Goal: Task Accomplishment & Management: Use online tool/utility

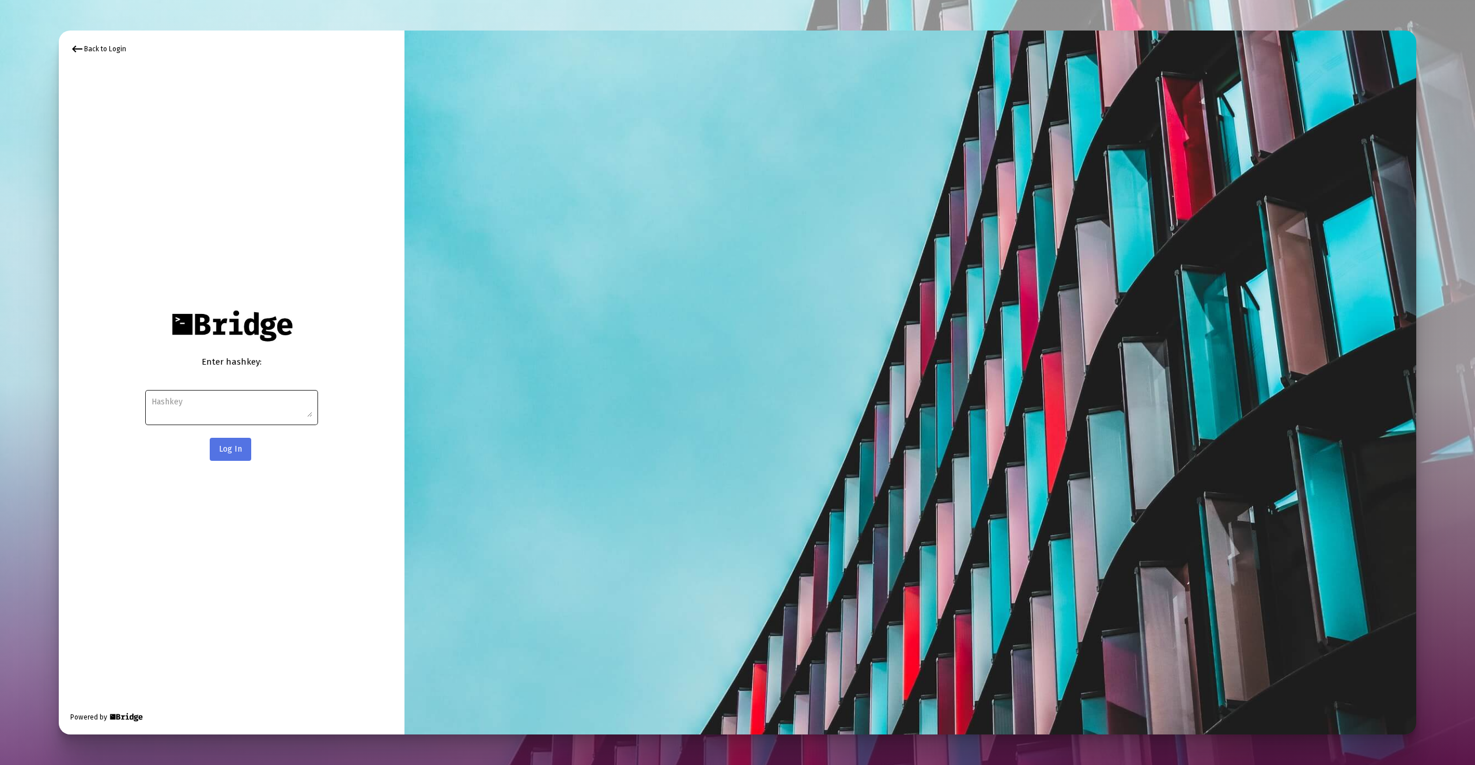
click at [245, 393] on div at bounding box center [232, 406] width 161 height 37
paste textarea "e28a5f2871ee150be802d0cc07d91514f64921cfa07847c9035c1b335d77f2904e4cb257ddd15c4…"
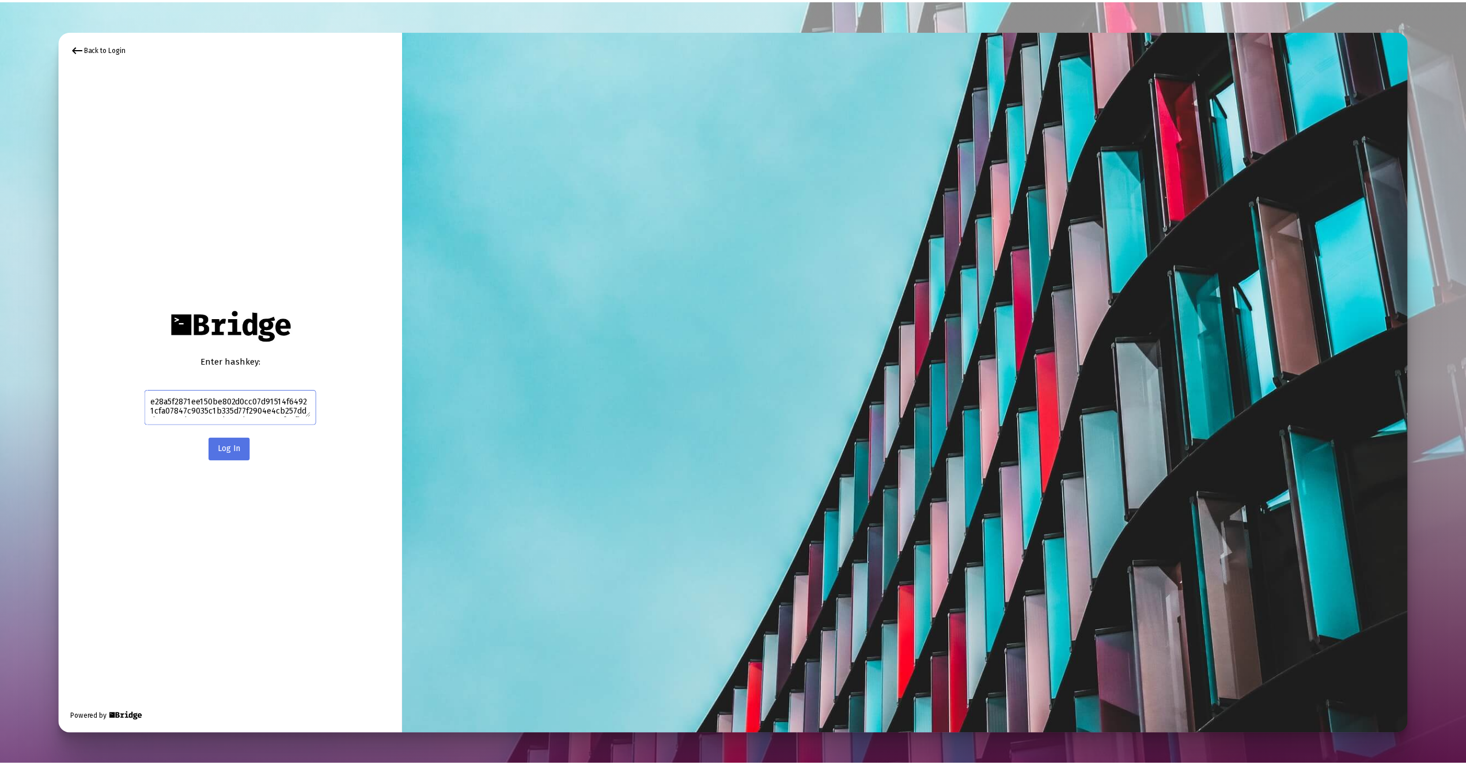
scroll to position [17, 0]
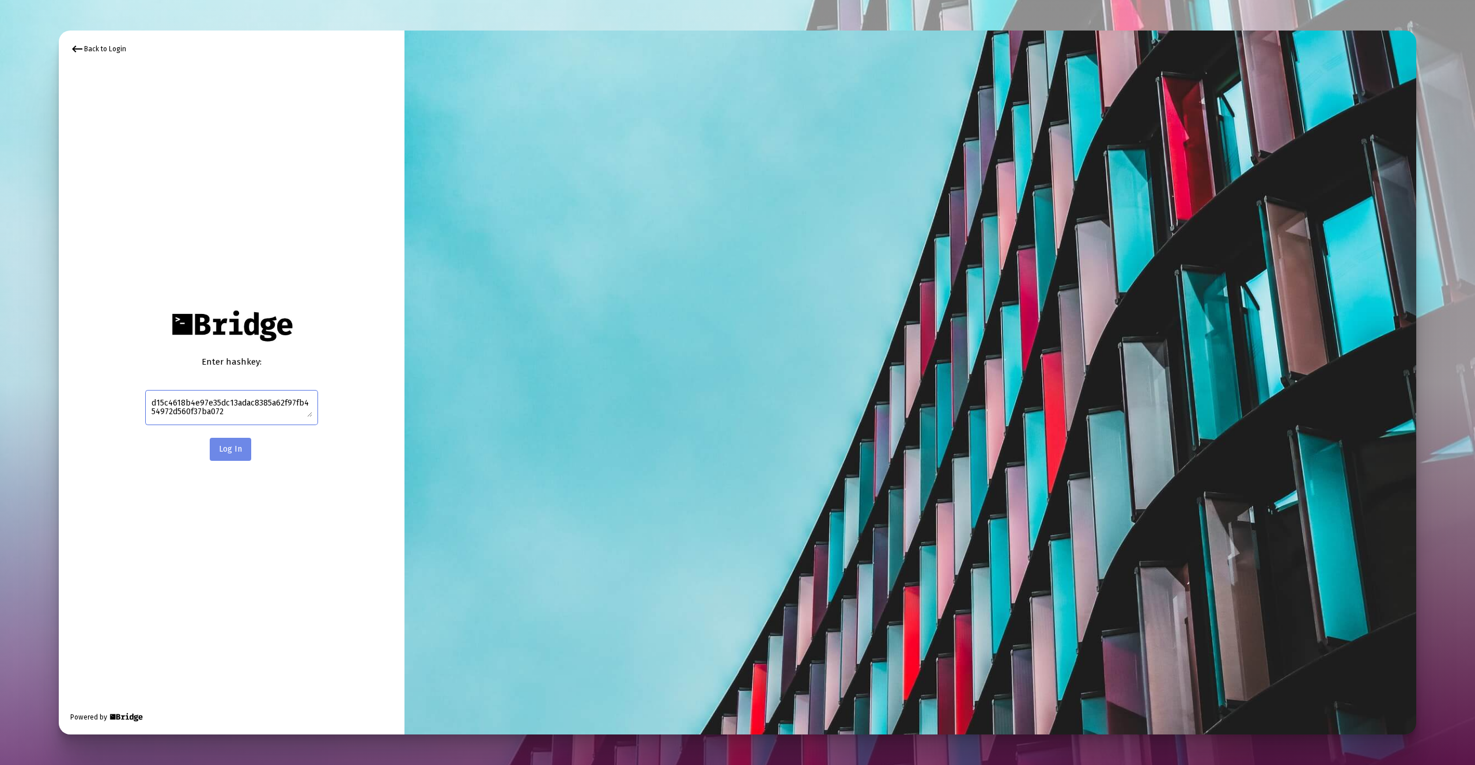
type textarea "e28a5f2871ee150be802d0cc07d91514f64921cfa07847c9035c1b335d77f2904e4cb257ddd15c4…"
click at [241, 455] on button "Log In" at bounding box center [230, 449] width 41 height 23
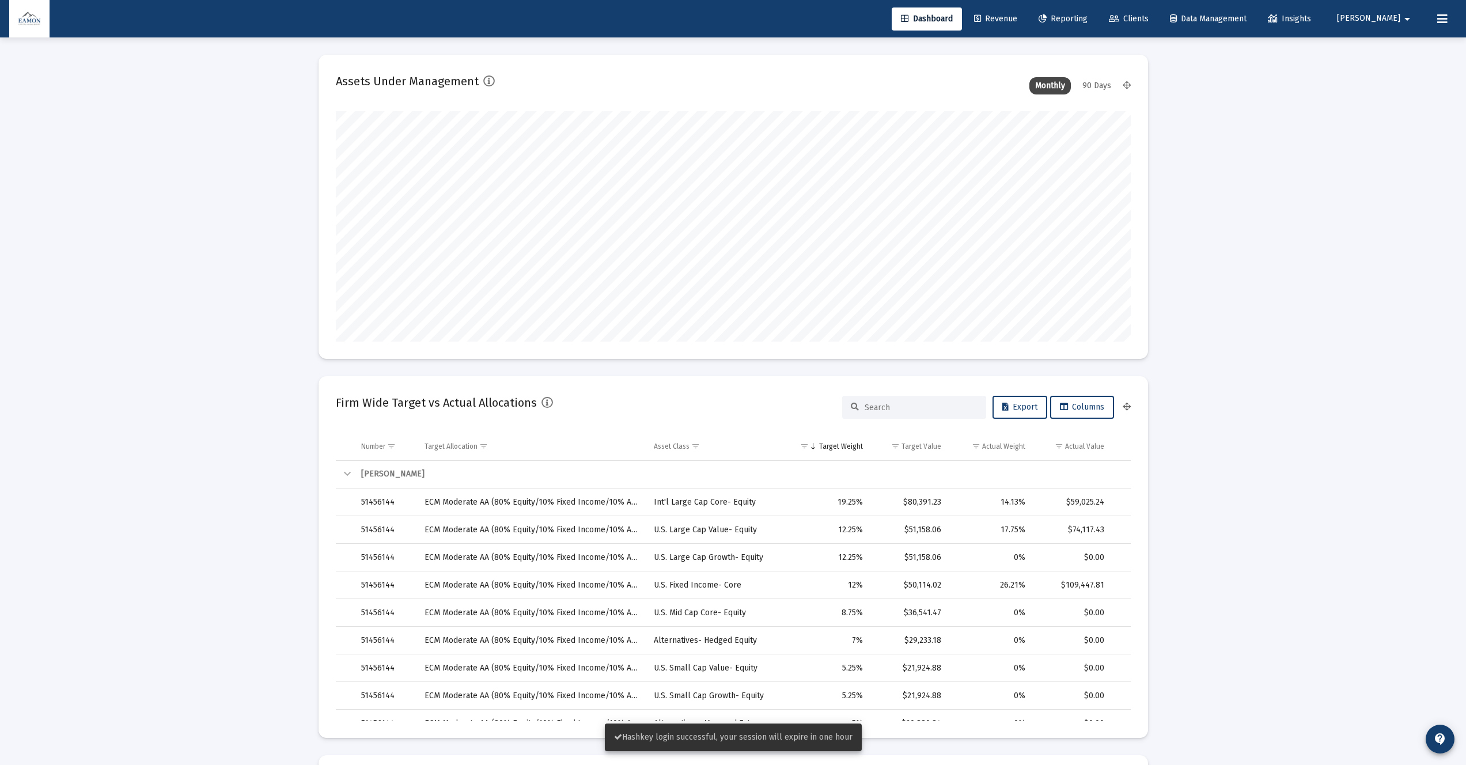
type input "[DATE]"
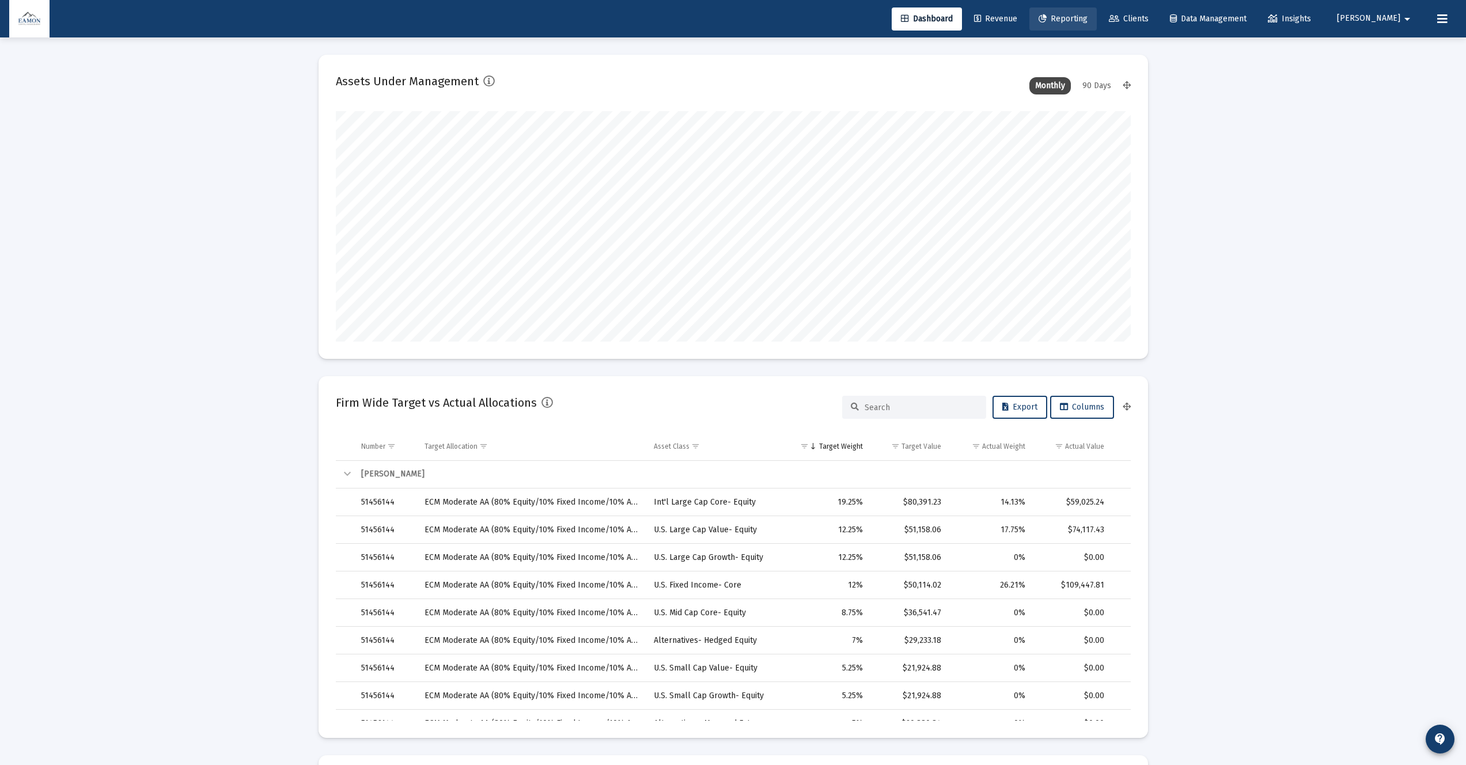
click at [1088, 17] on span "Reporting" at bounding box center [1063, 19] width 49 height 10
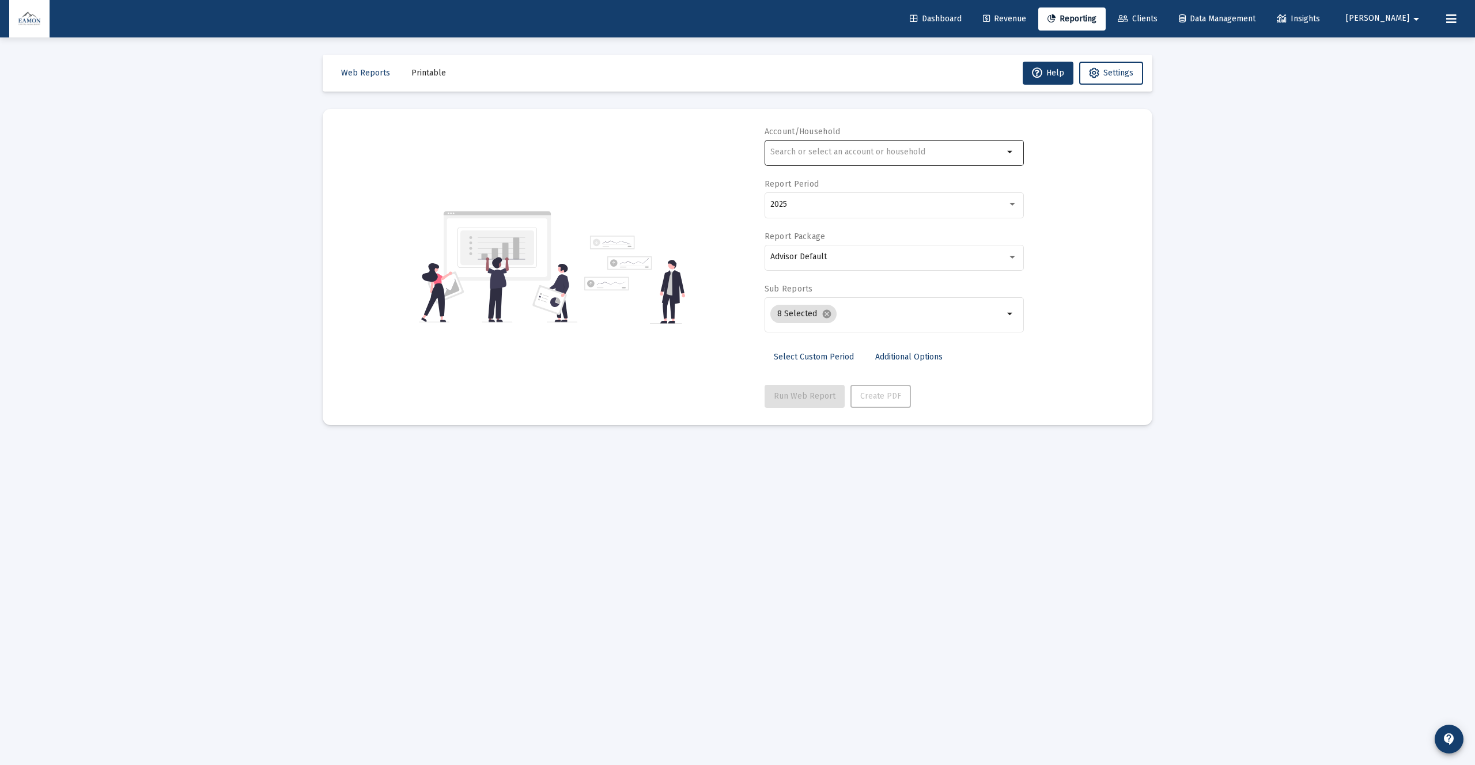
click at [835, 144] on div at bounding box center [886, 152] width 233 height 28
click at [811, 208] on span "XXXXX 507 [PERSON_NAME]" at bounding box center [899, 207] width 232 height 28
type input "[PERSON_NAME]"
click at [801, 395] on span "Run Web Report" at bounding box center [805, 396] width 62 height 10
select select "View all"
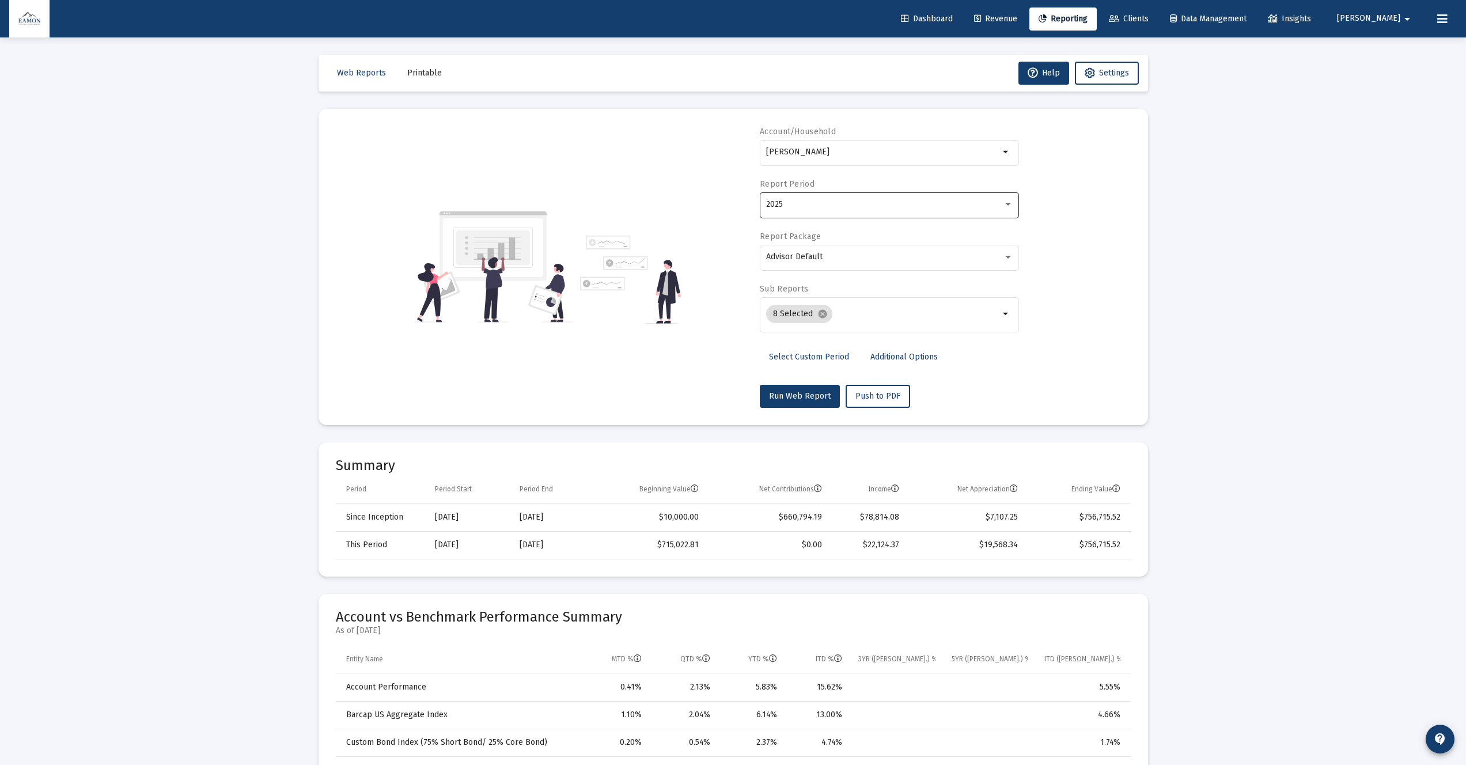
click at [890, 208] on div "2025" at bounding box center [884, 204] width 237 height 9
click at [875, 187] on span "Last 12 Months" at bounding box center [885, 180] width 238 height 24
click at [789, 395] on span "Run Web Report" at bounding box center [800, 396] width 62 height 10
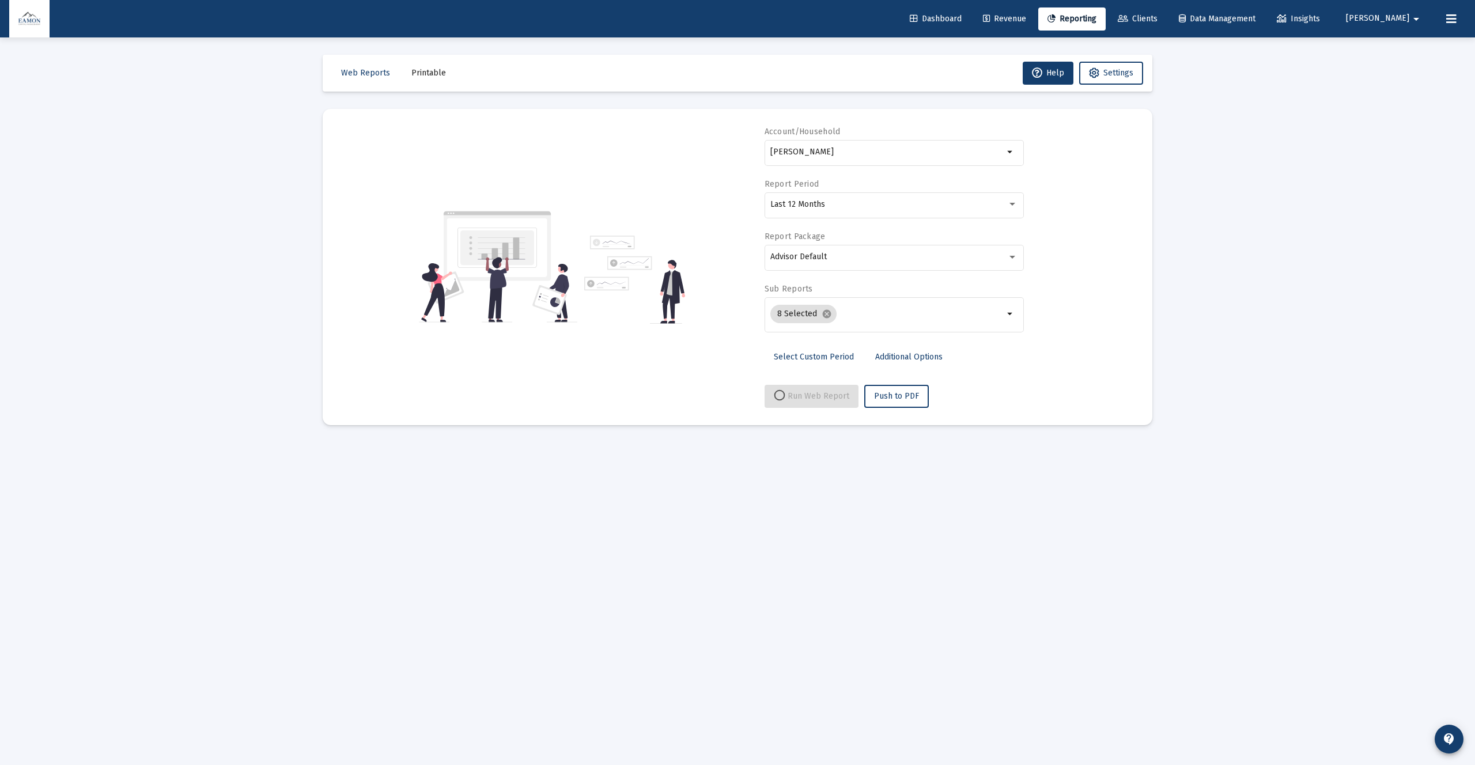
select select "View all"
